Goal: Task Accomplishment & Management: Complete application form

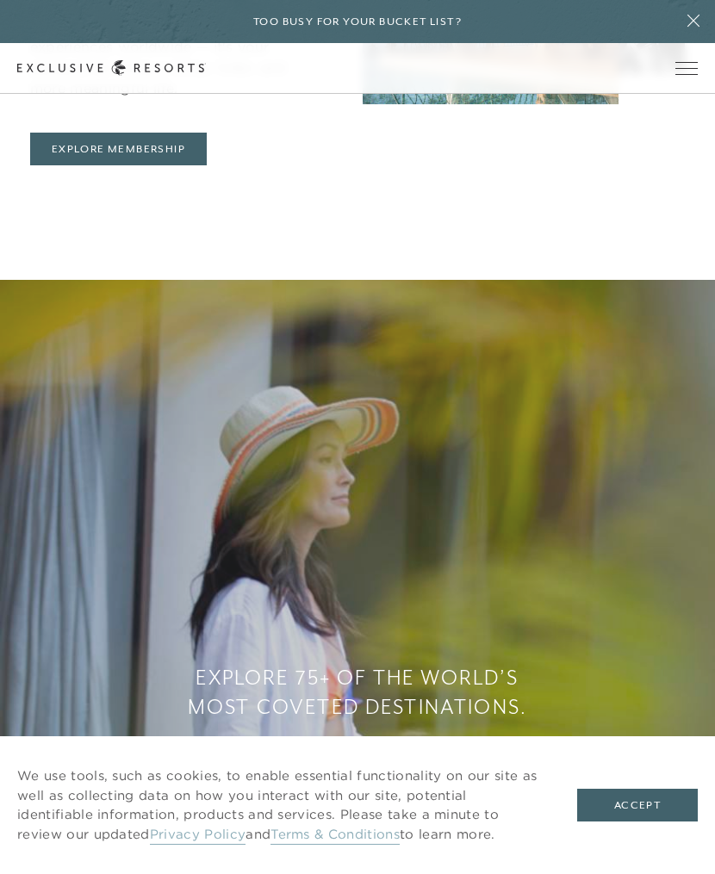
scroll to position [233, 0]
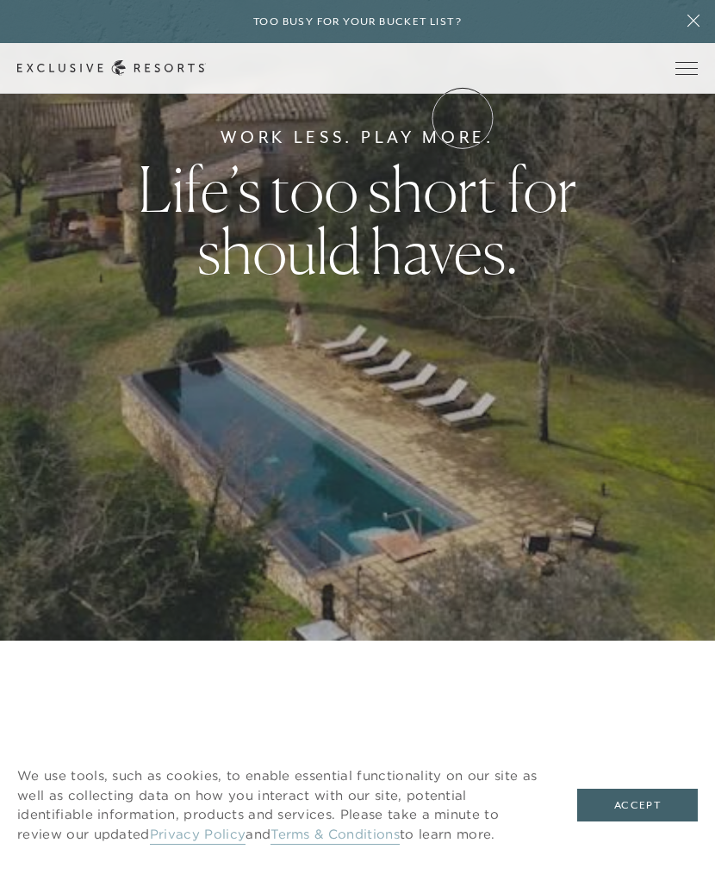
click at [0, 0] on link "Community" at bounding box center [0, 0] width 0 height 0
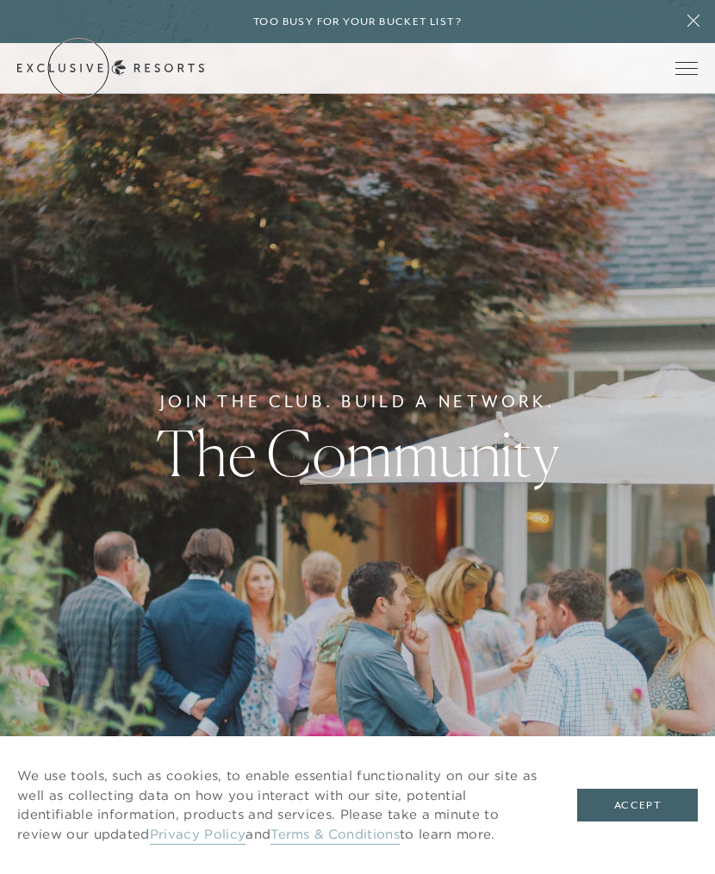
click at [0, 0] on link "Get Started" at bounding box center [0, 0] width 0 height 0
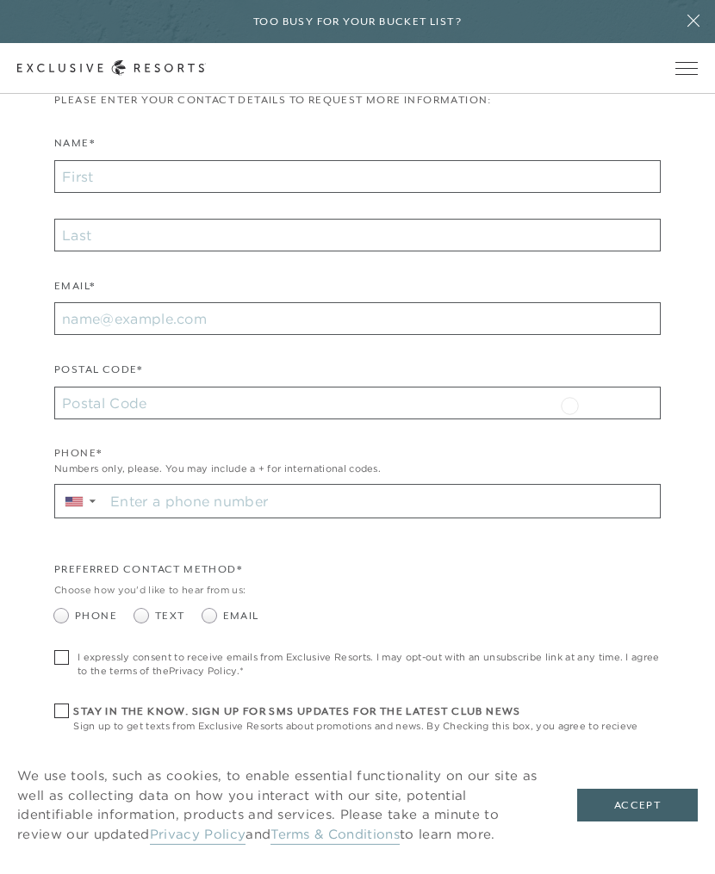
scroll to position [744, 0]
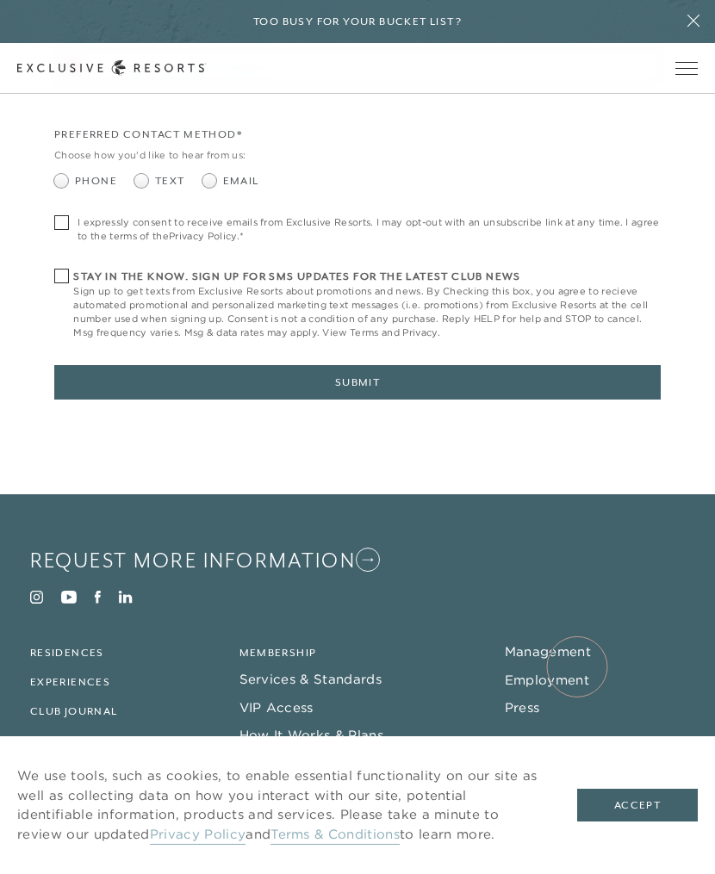
click at [577, 671] on link "Employment" at bounding box center [546, 679] width 84 height 16
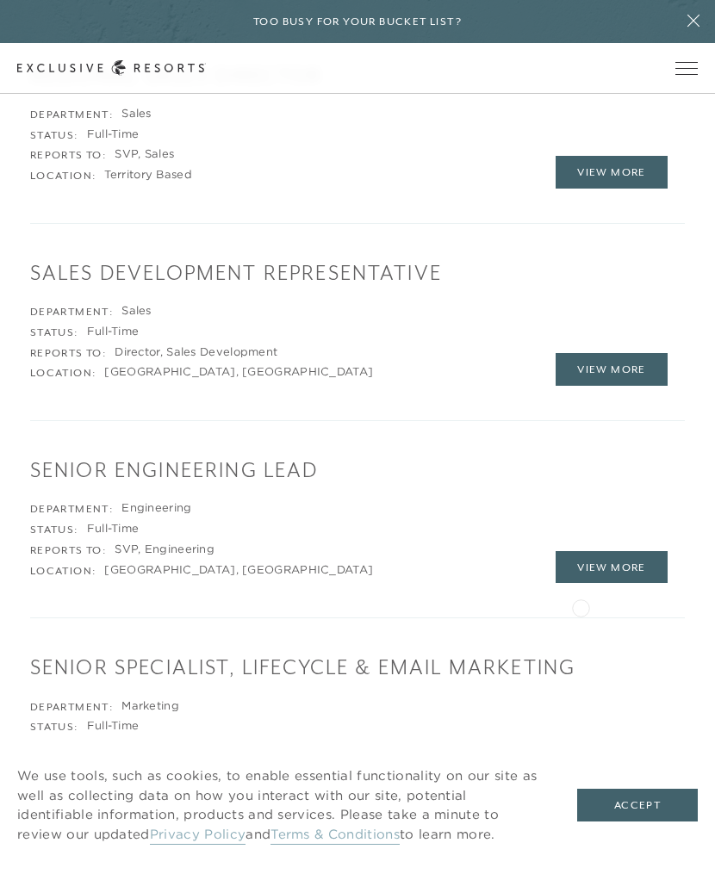
scroll to position [3493, 0]
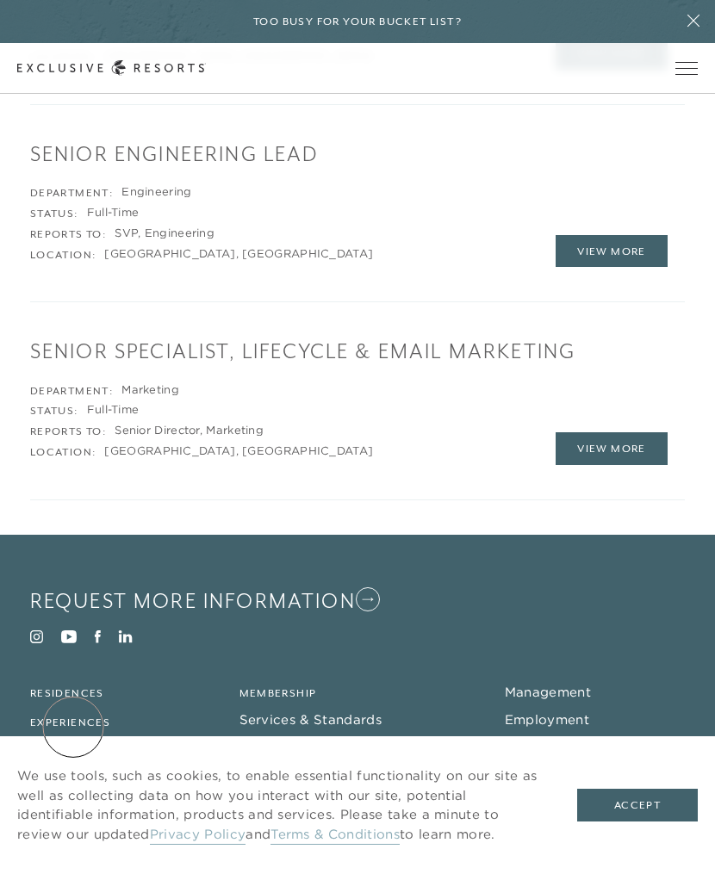
click at [73, 775] on link "Community" at bounding box center [68, 781] width 77 height 12
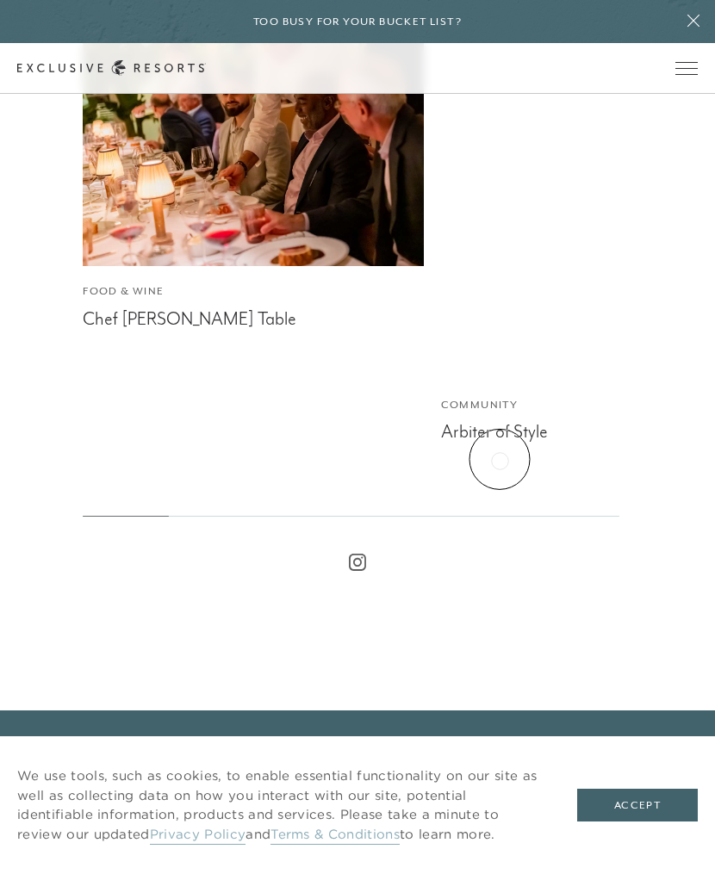
scroll to position [15637, 0]
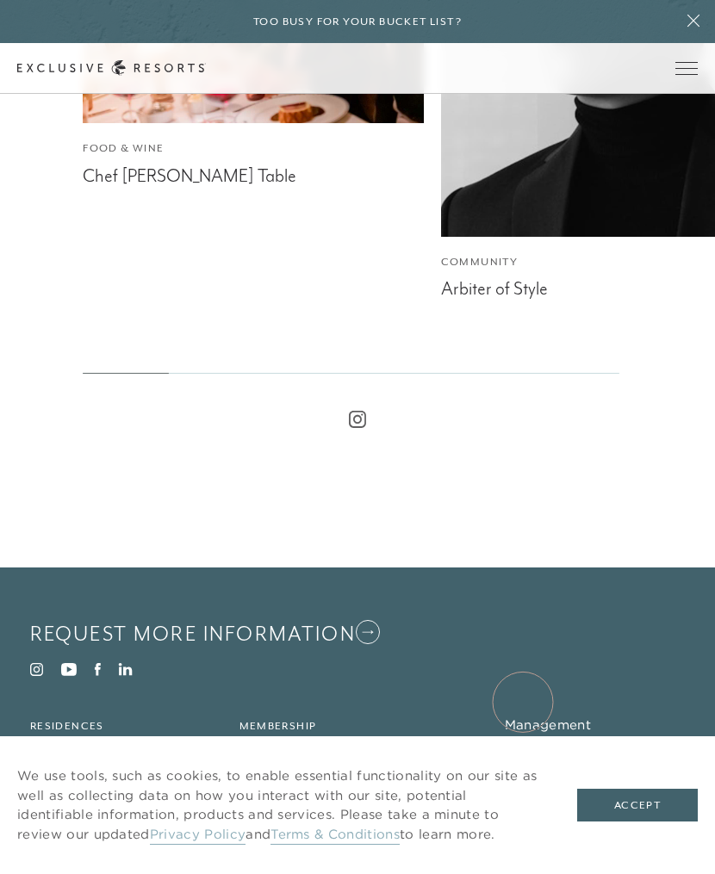
click at [523, 772] on link "Press" at bounding box center [521, 780] width 35 height 16
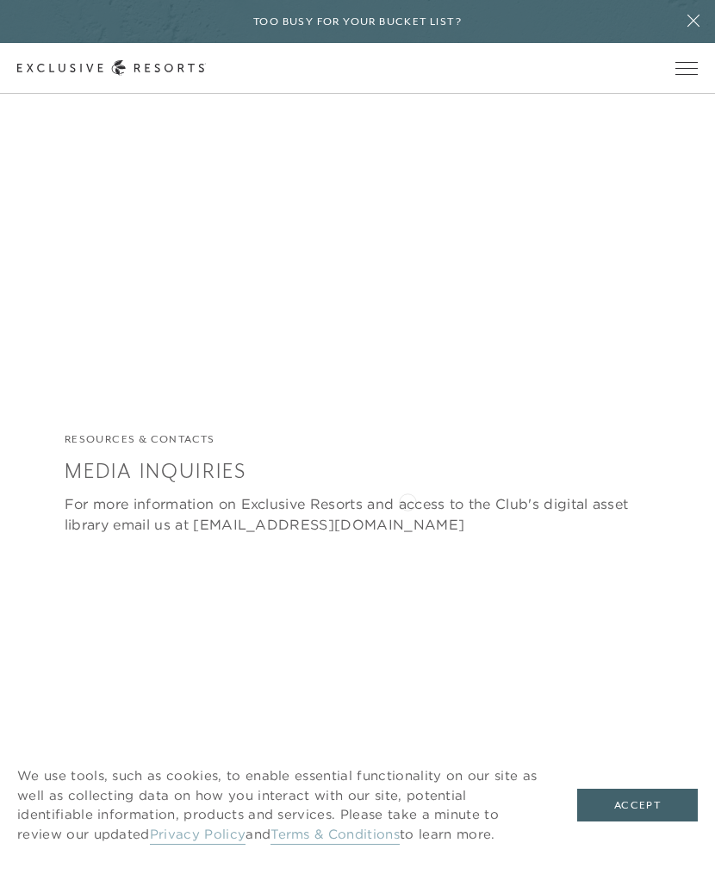
scroll to position [4195, 0]
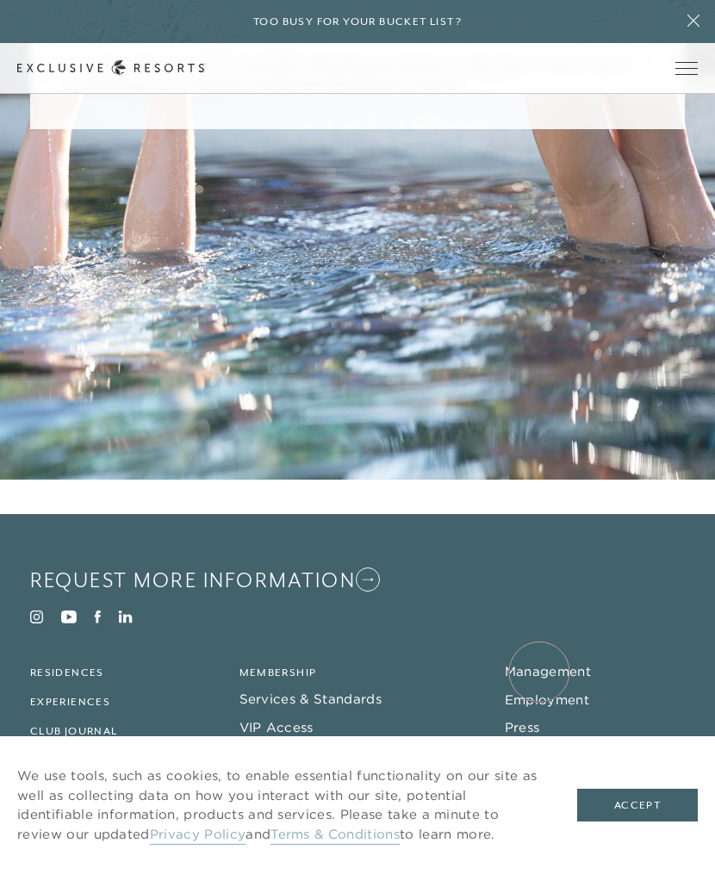
click at [539, 691] on link "Employment" at bounding box center [546, 699] width 84 height 16
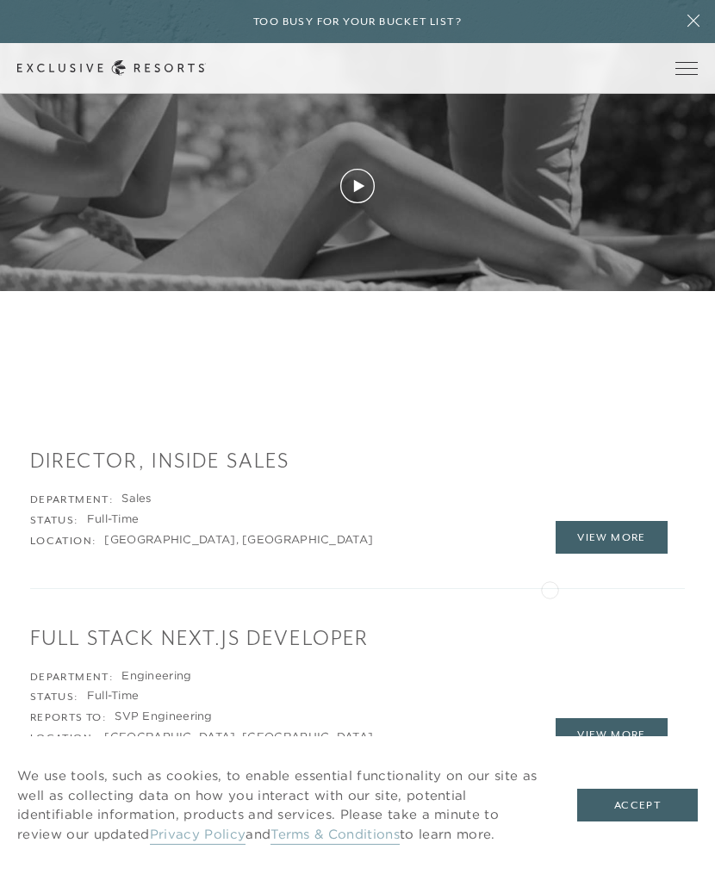
scroll to position [3493, 0]
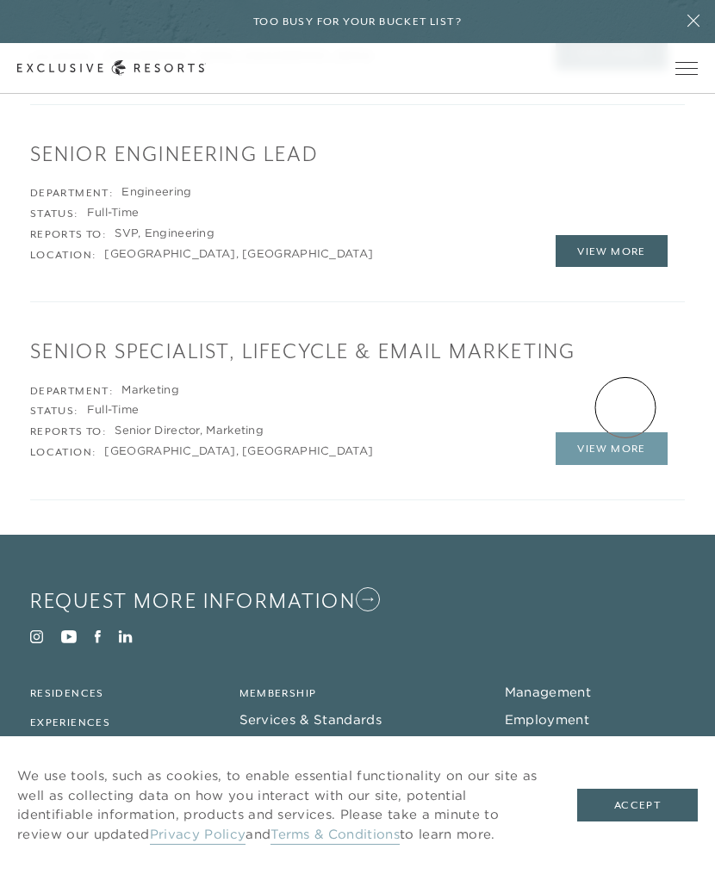
click at [625, 432] on link "View More" at bounding box center [611, 448] width 112 height 33
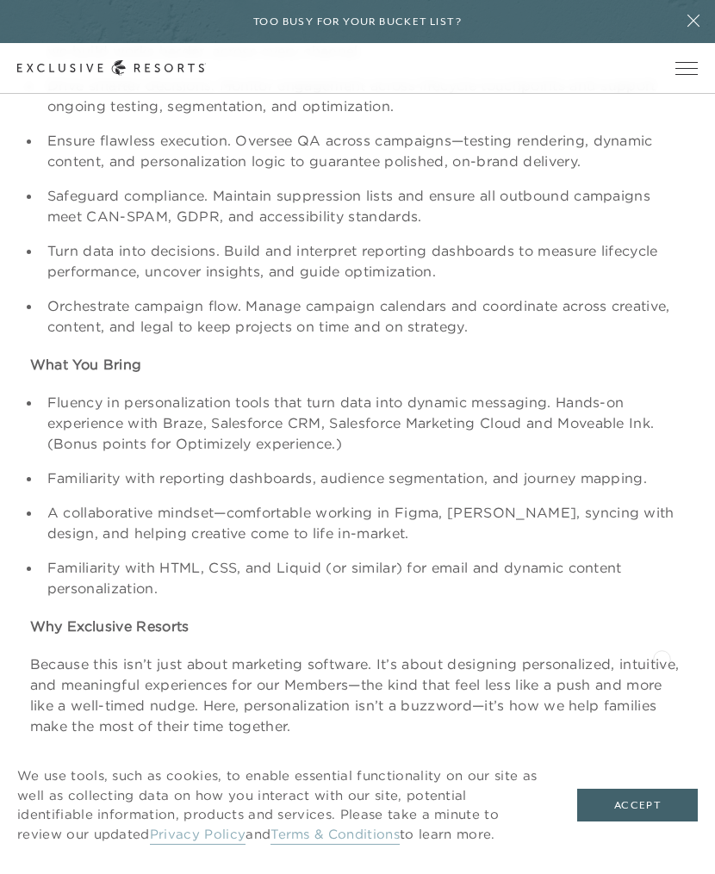
scroll to position [1411, 0]
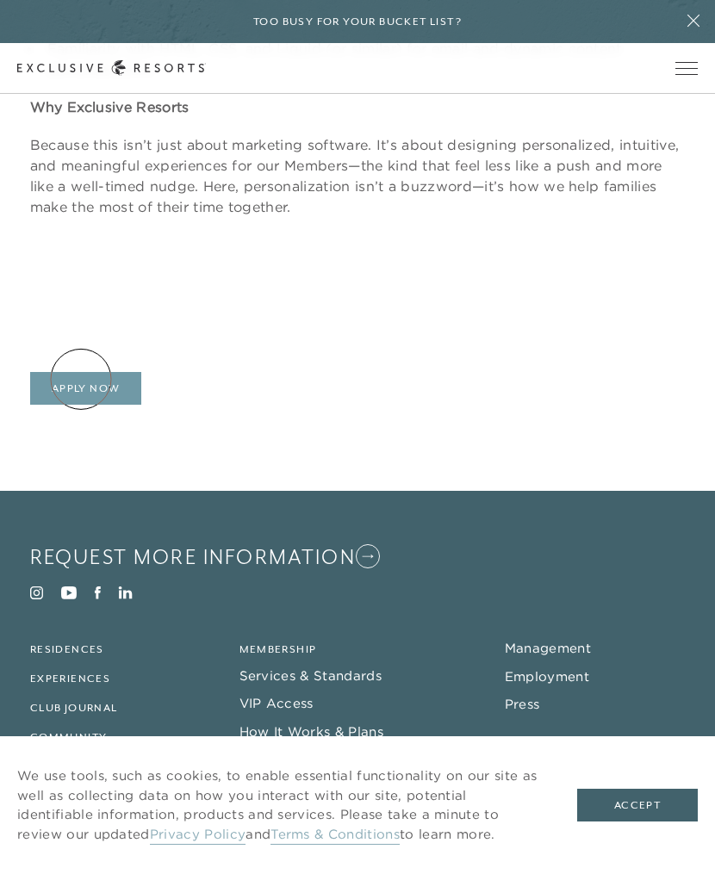
click at [77, 381] on link "Apply Now" at bounding box center [86, 388] width 112 height 33
